Goal: Task Accomplishment & Management: Complete application form

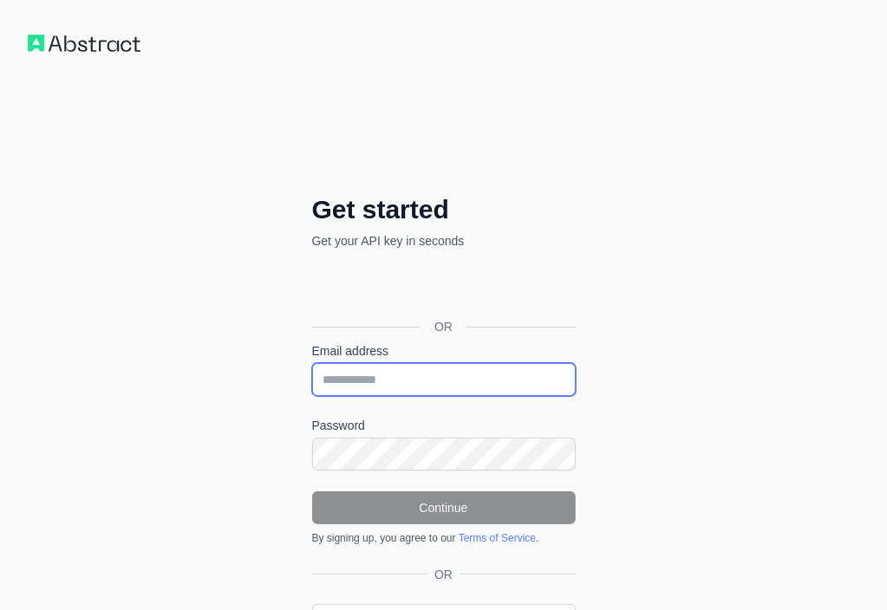
click at [312, 363] on input "Email address" at bounding box center [444, 379] width 264 height 33
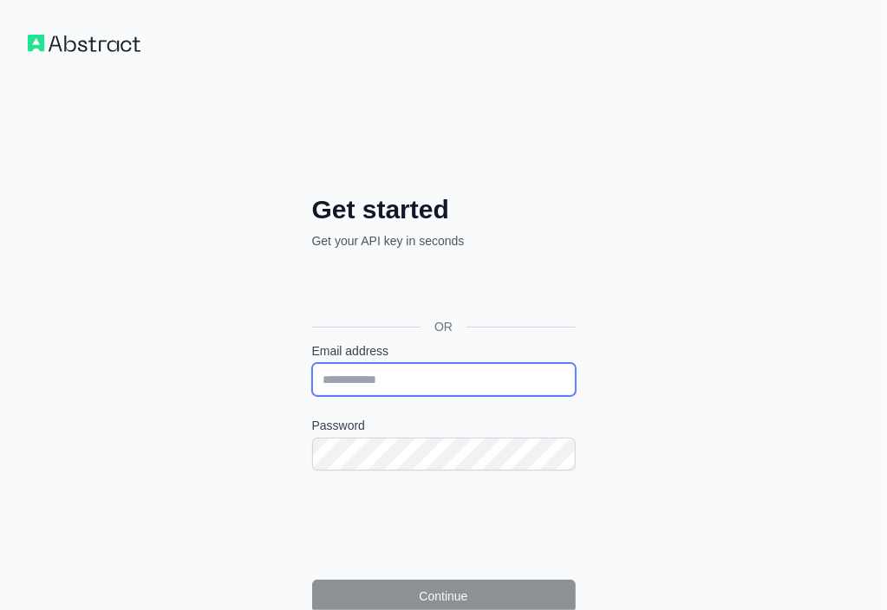
paste input "**********"
type input "**********"
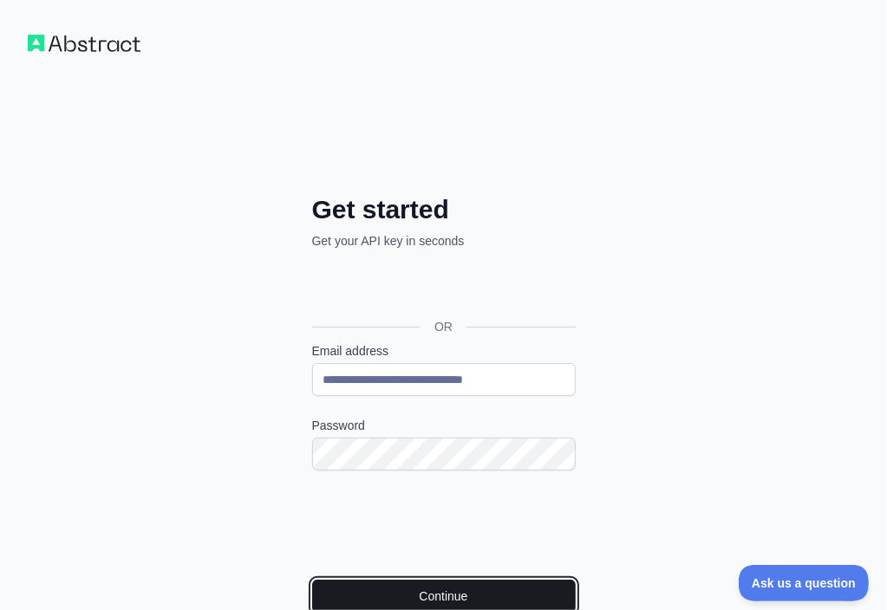
click at [312, 580] on button "Continue" at bounding box center [444, 596] width 264 height 33
